Goal: Answer question/provide support: Share knowledge or assist other users

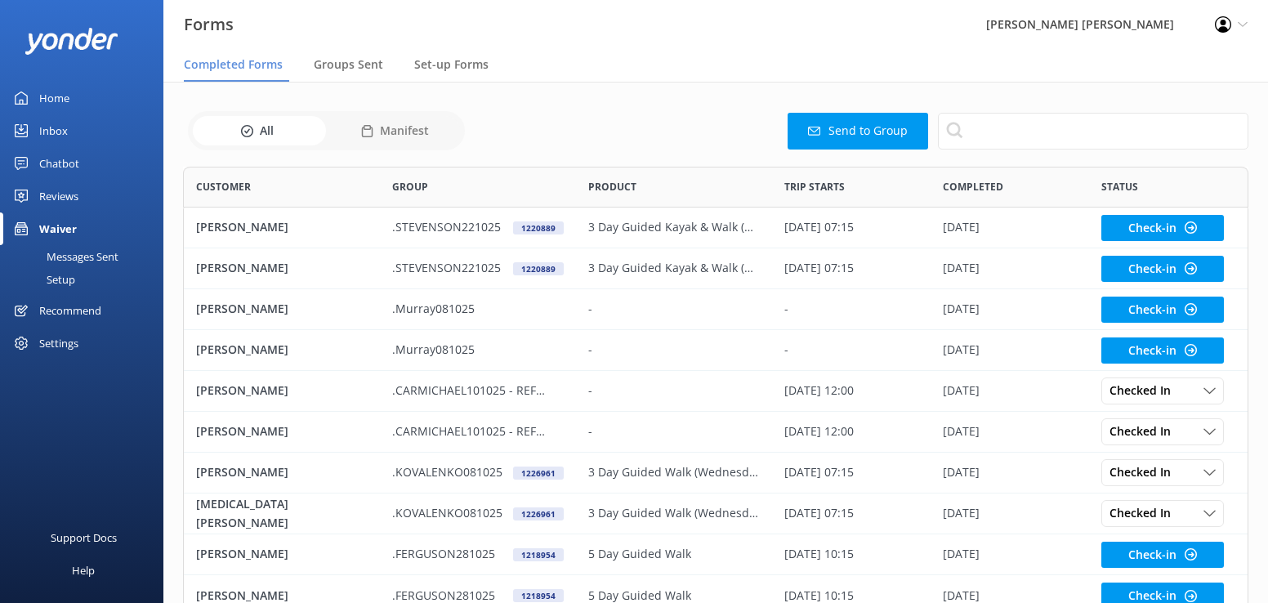
click at [57, 128] on div "Inbox" at bounding box center [53, 130] width 29 height 33
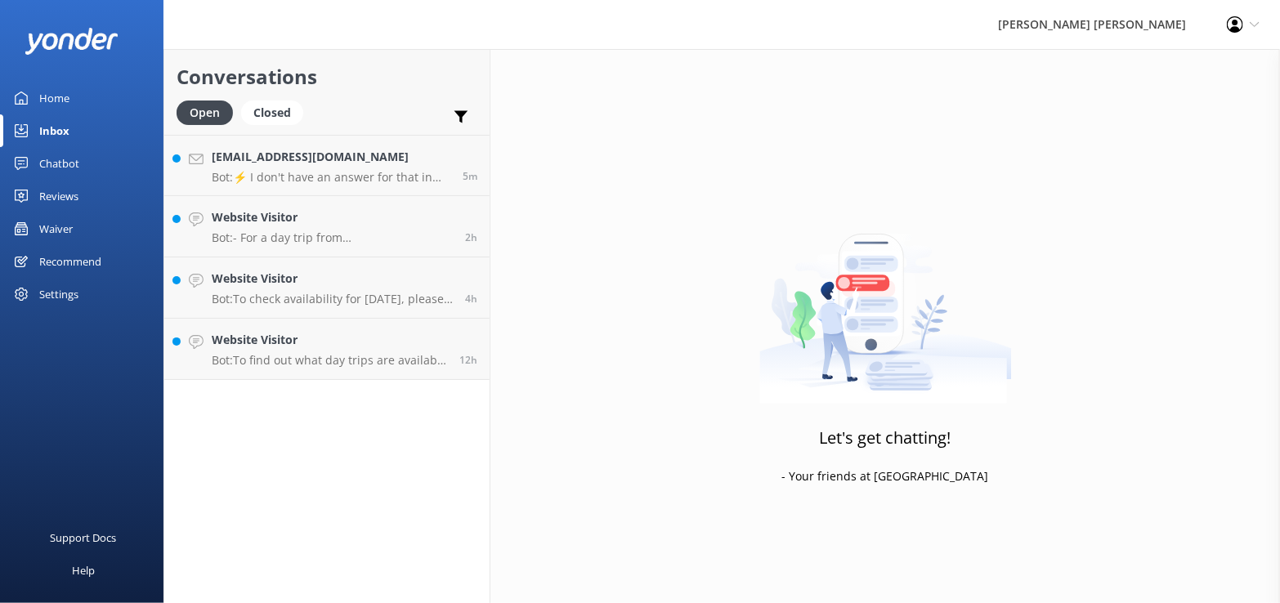
click at [61, 128] on div "Inbox" at bounding box center [54, 130] width 30 height 33
click at [283, 357] on p "Bot: To find out what day trips are available on the [DATE], please see the Day…" at bounding box center [329, 360] width 235 height 15
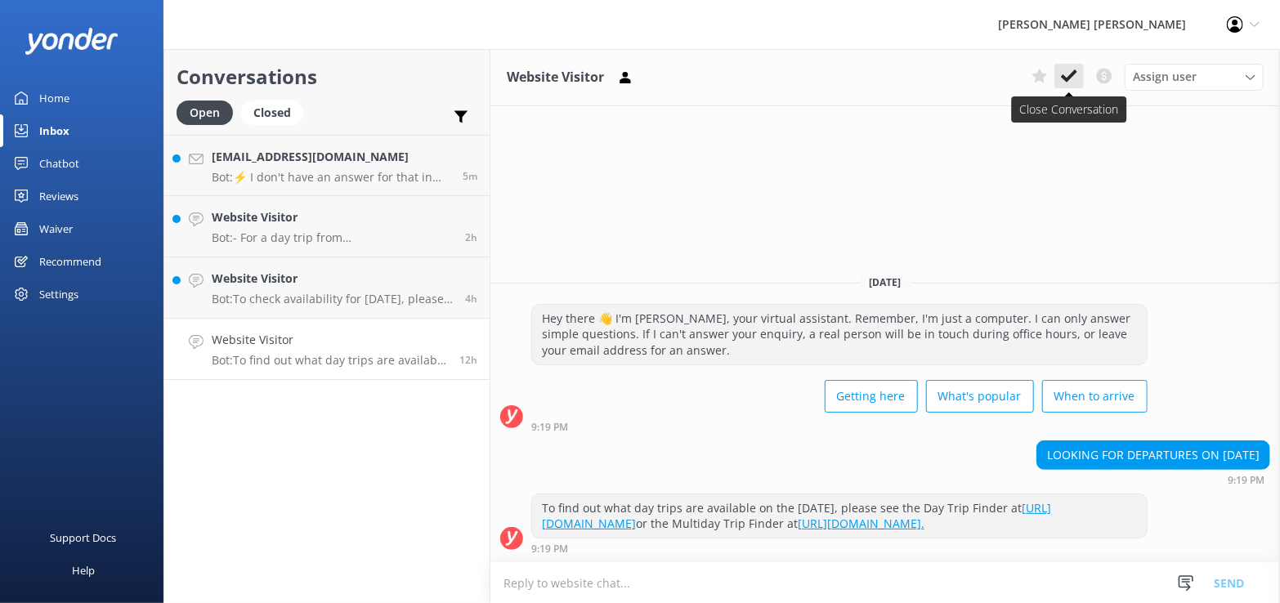
click at [1070, 77] on use at bounding box center [1069, 75] width 16 height 13
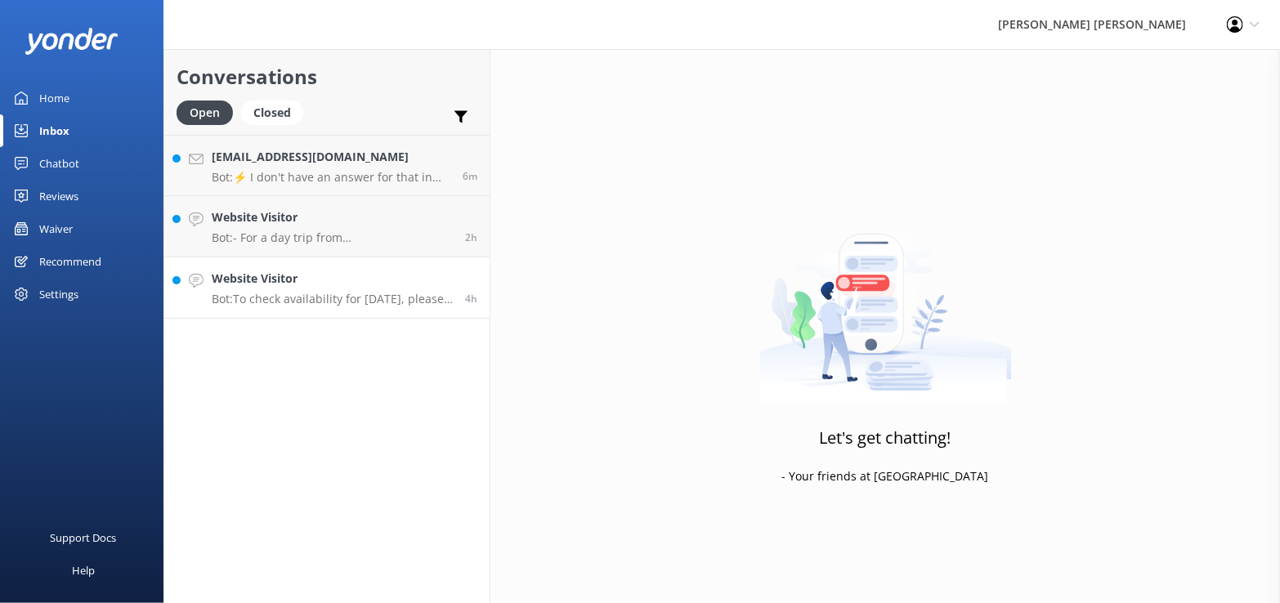
click at [321, 283] on h4 "Website Visitor" at bounding box center [332, 279] width 241 height 18
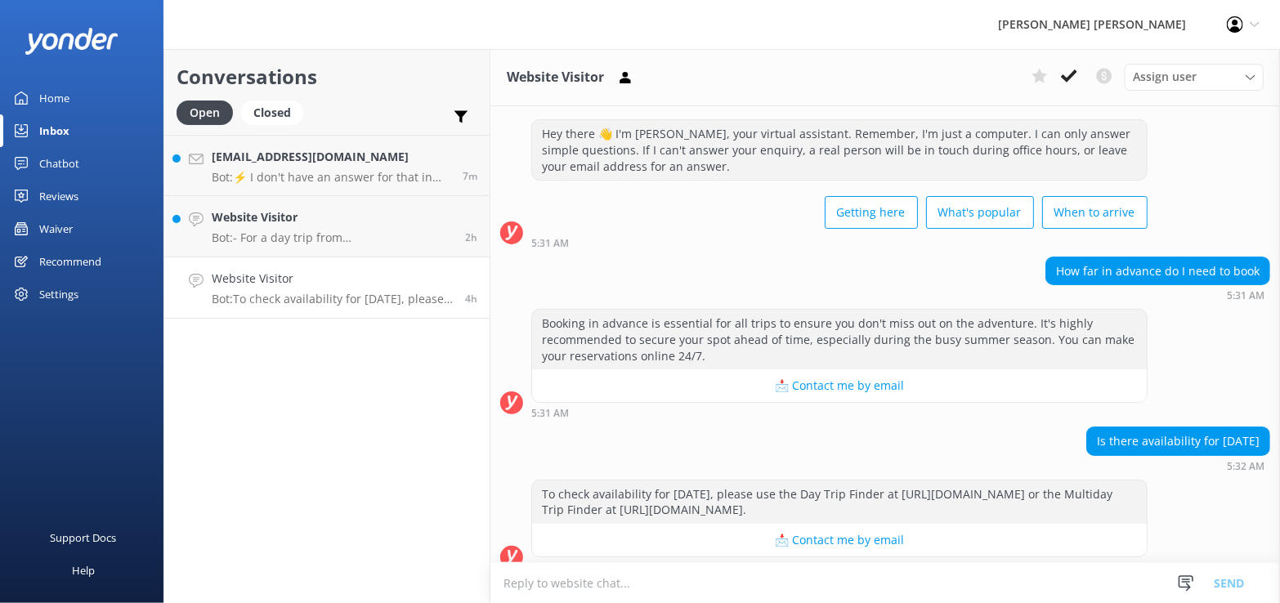
scroll to position [45, 0]
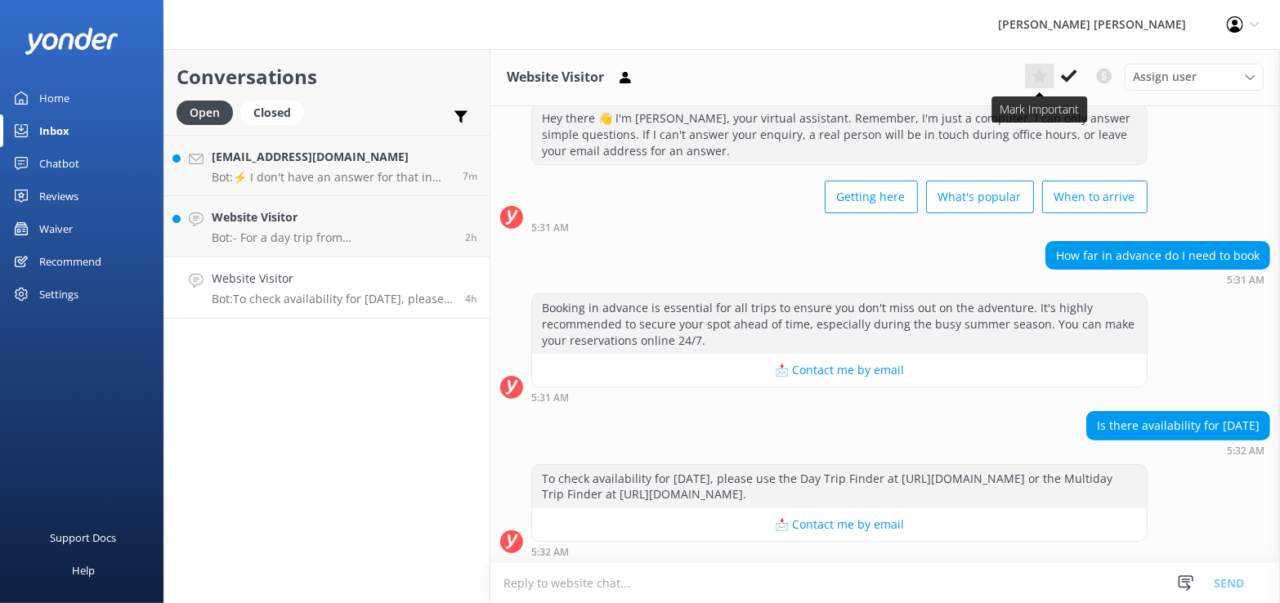
drag, startPoint x: 1072, startPoint y: 74, endPoint x: 1051, endPoint y: 86, distance: 24.1
click at [1072, 74] on use at bounding box center [1069, 75] width 16 height 13
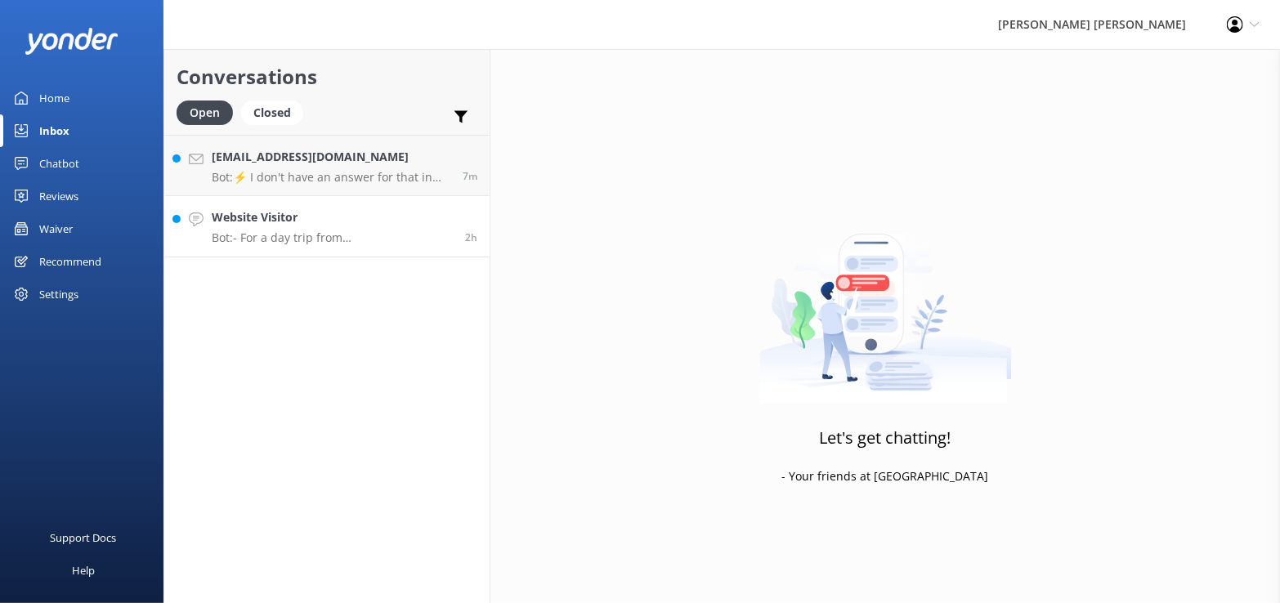
click at [302, 225] on h4 "Website Visitor" at bounding box center [332, 217] width 241 height 18
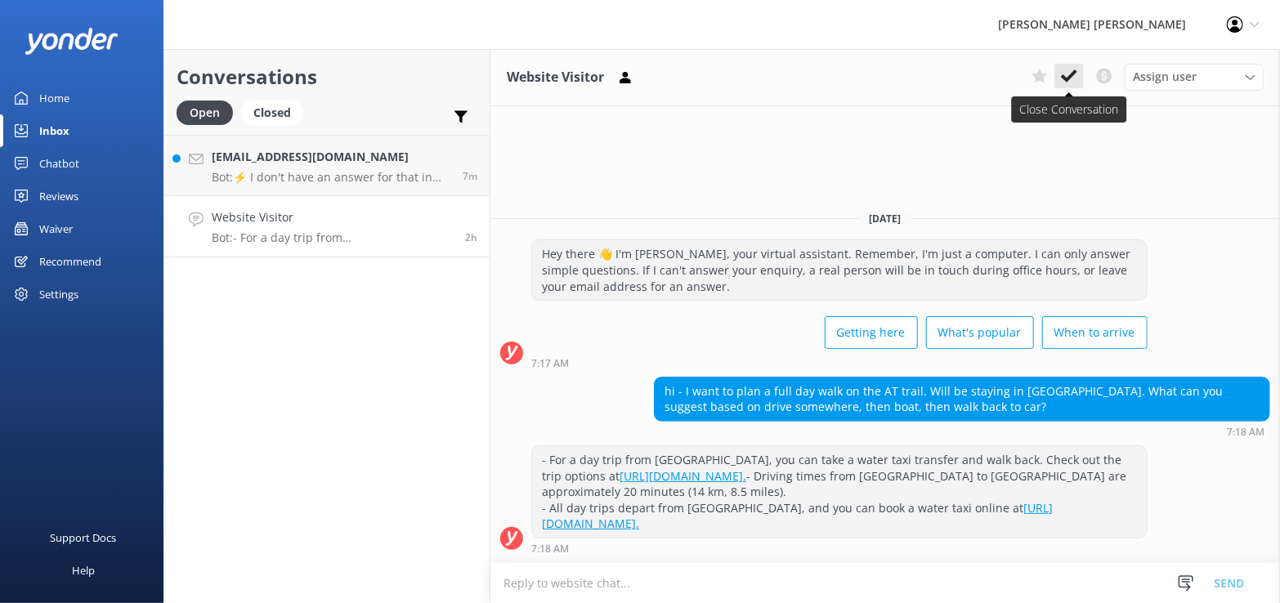
click at [1068, 81] on use at bounding box center [1069, 75] width 16 height 13
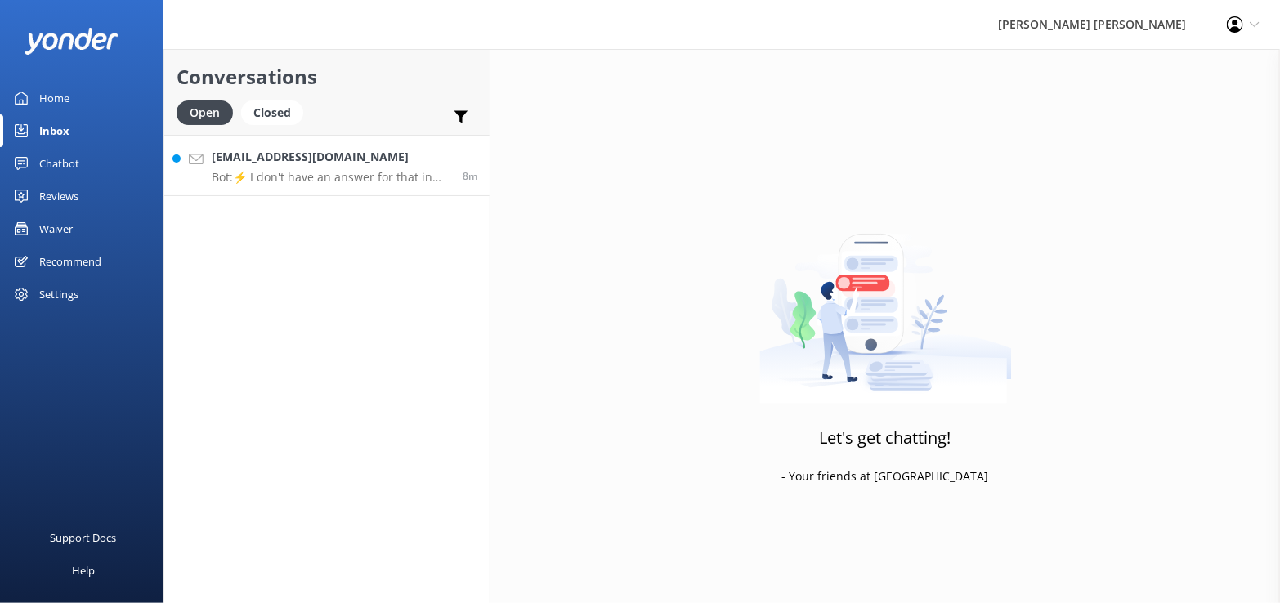
click at [328, 157] on h4 "[EMAIL_ADDRESS][DOMAIN_NAME]" at bounding box center [331, 157] width 239 height 18
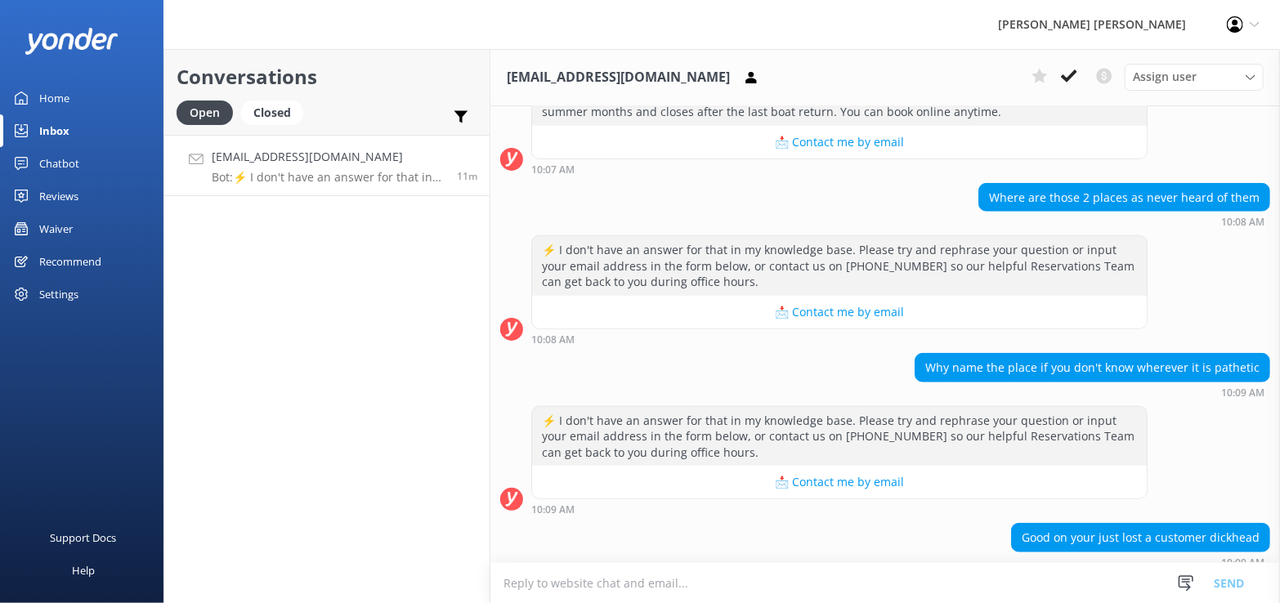
scroll to position [787, 0]
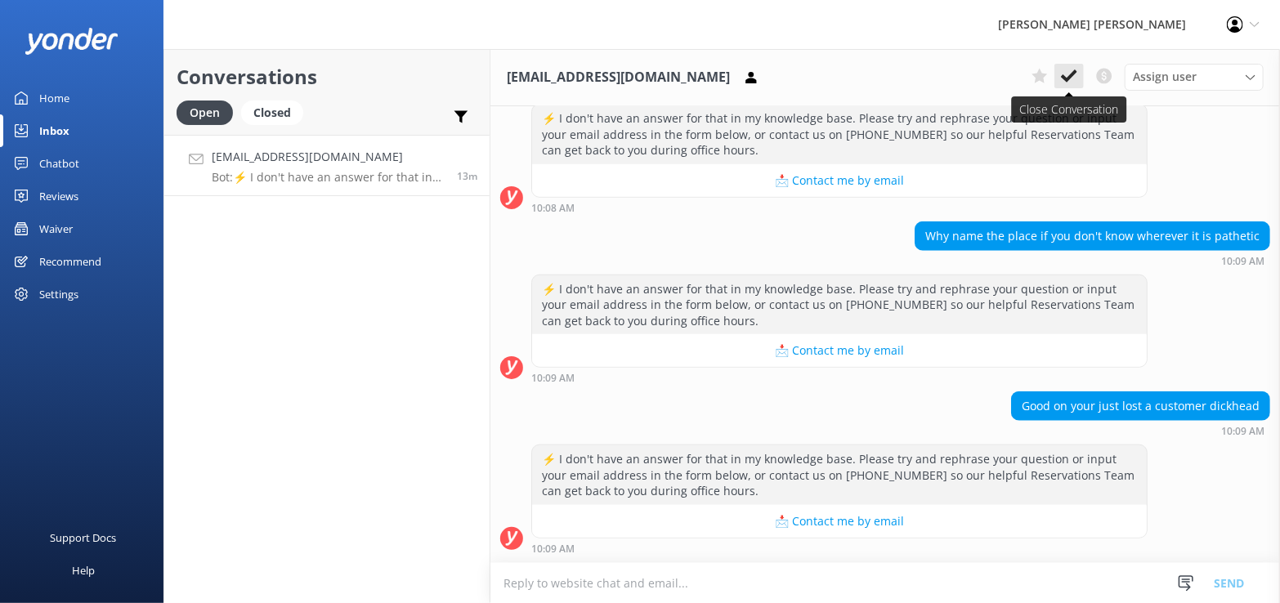
click at [1073, 79] on icon at bounding box center [1069, 76] width 16 height 16
